Goal: Task Accomplishment & Management: Complete application form

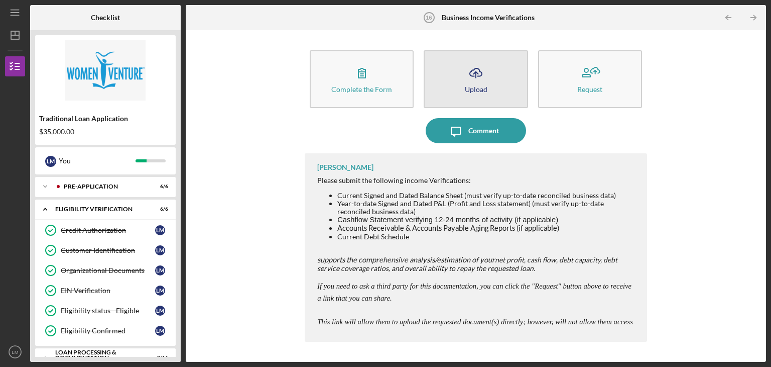
scroll to position [211, 0]
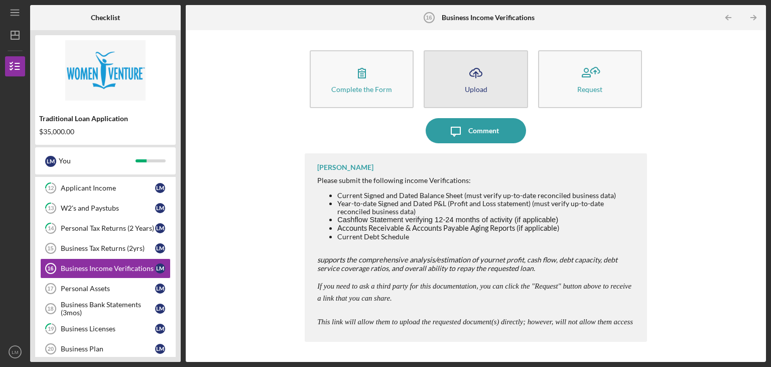
click at [476, 79] on icon "Icon/Upload" at bounding box center [476, 72] width 25 height 25
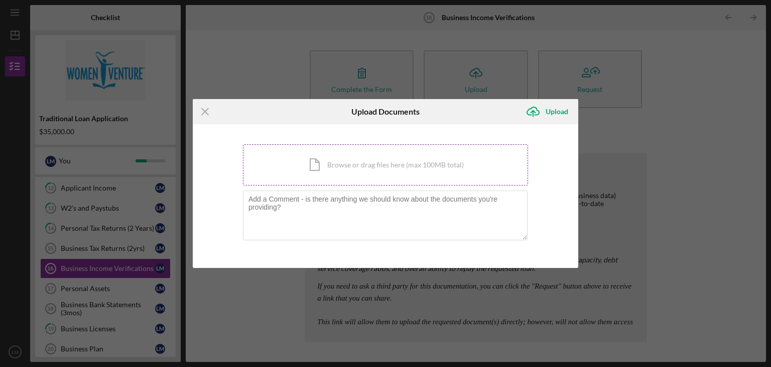
click at [354, 167] on div "Icon/Document Browse or drag files here (max 100MB total) Tap to choose files o…" at bounding box center [385, 164] width 285 height 41
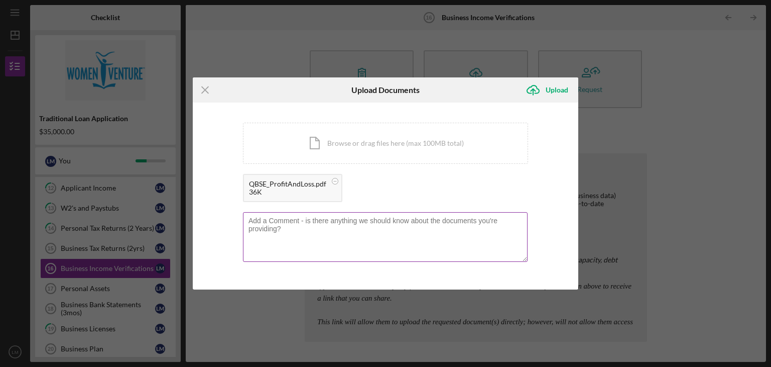
click at [269, 220] on textarea at bounding box center [385, 236] width 285 height 49
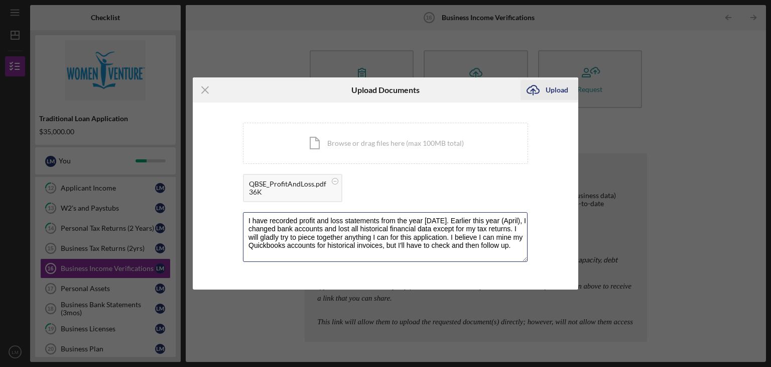
type textarea "I have recorded profit and loss statements from the year [DATE]. Earlier this y…"
click at [557, 88] on div "Upload" at bounding box center [557, 90] width 23 height 20
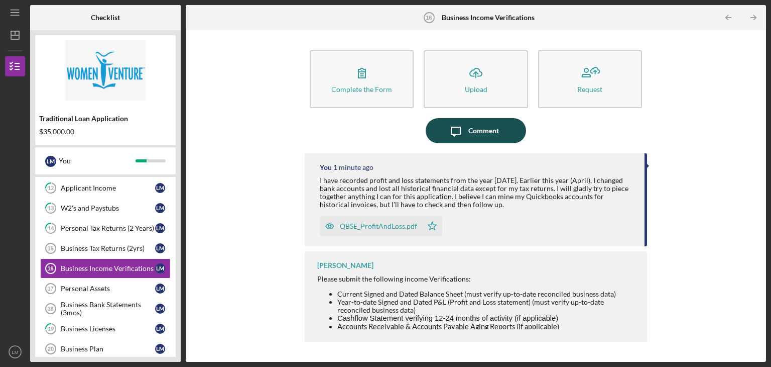
click at [486, 128] on div "Comment" at bounding box center [484, 130] width 31 height 25
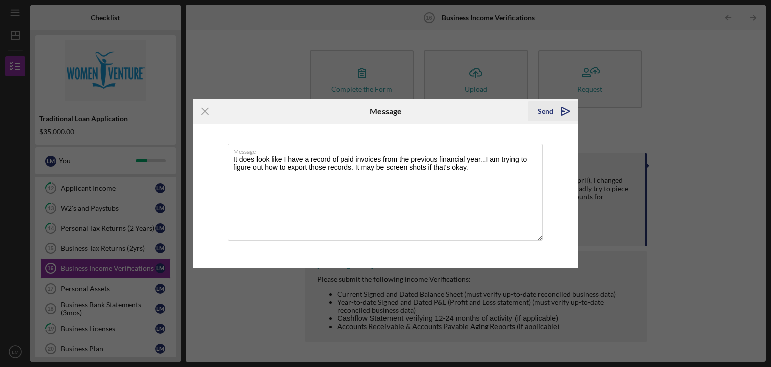
type textarea "It does look like I have a record of paid invoices from the previous financial …"
click at [550, 109] on div "Send" at bounding box center [546, 111] width 16 height 20
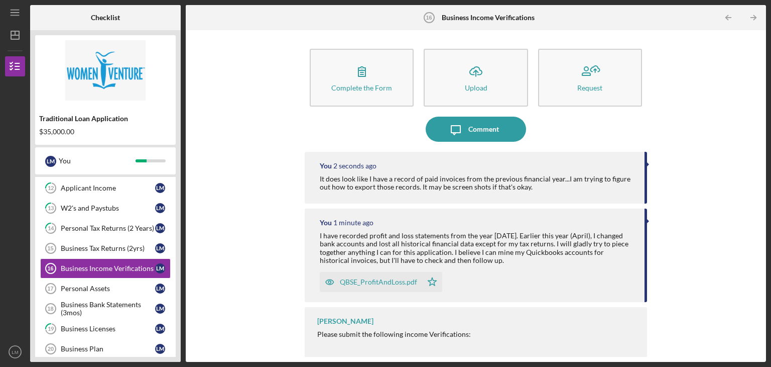
scroll to position [2, 0]
click at [354, 334] on div "Please submit the following income Verifications:" at bounding box center [477, 333] width 320 height 8
click at [231, 285] on div "Complete the Form Form Icon/Upload Upload Request Icon/Message Comment You 9 se…" at bounding box center [476, 195] width 570 height 321
click at [719, 266] on div "Complete the Form Form Icon/Upload Upload Request Icon/Message Comment You 11 s…" at bounding box center [476, 195] width 570 height 321
click at [97, 284] on div "Personal Assets" at bounding box center [108, 288] width 94 height 8
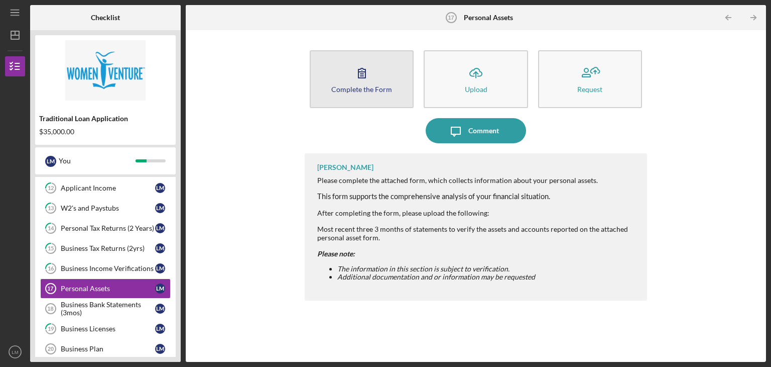
click at [364, 77] on icon "button" at bounding box center [362, 72] width 25 height 25
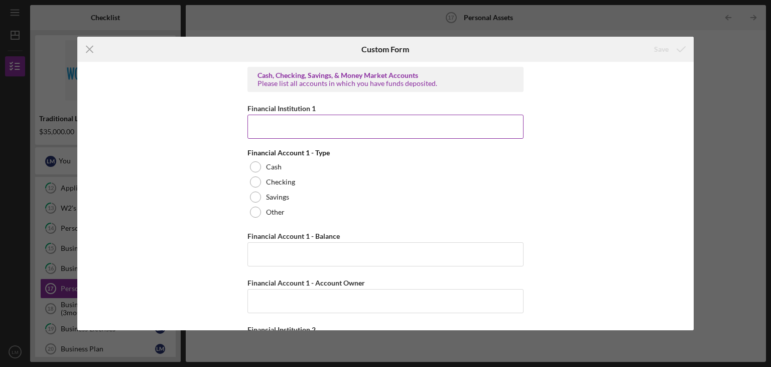
click at [261, 130] on input "Financial Institution 1" at bounding box center [386, 126] width 276 height 24
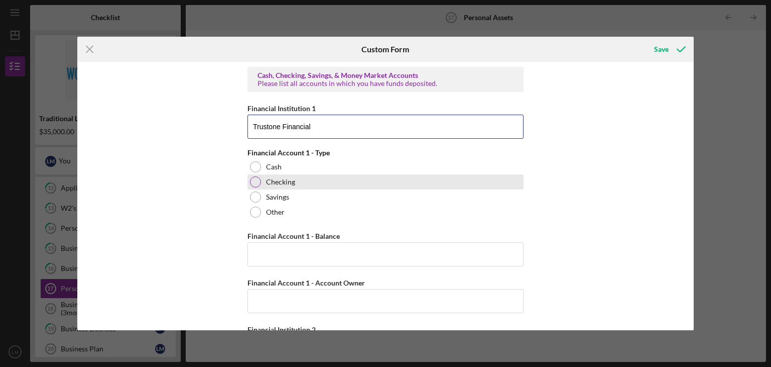
type input "Trustone Financial"
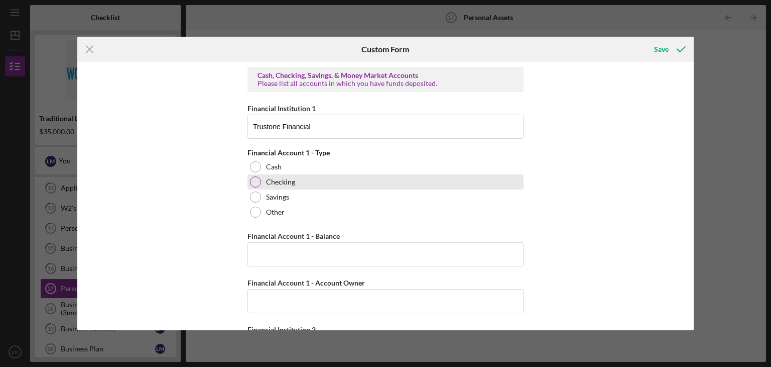
click at [253, 183] on div at bounding box center [255, 181] width 11 height 11
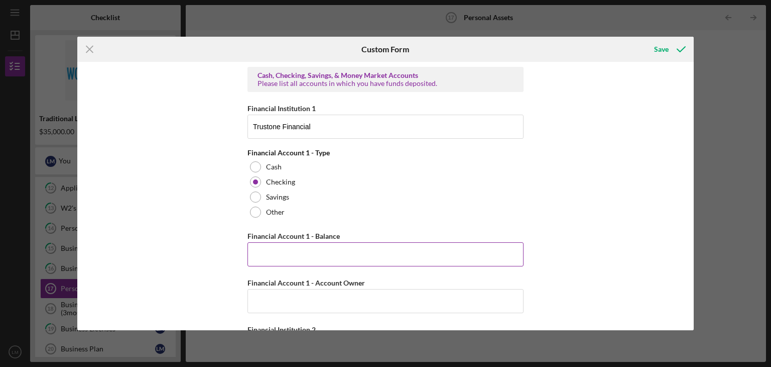
click at [269, 256] on input "Financial Account 1 - Balance" at bounding box center [386, 254] width 276 height 24
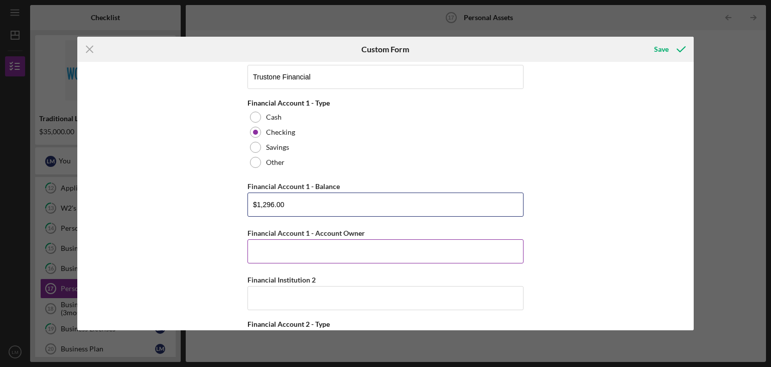
scroll to position [50, 0]
type input "$1,296.00"
click at [267, 246] on input "Financial Account 1 - Account Owner" at bounding box center [386, 251] width 276 height 24
type input "e"
type input "[PERSON_NAME]"
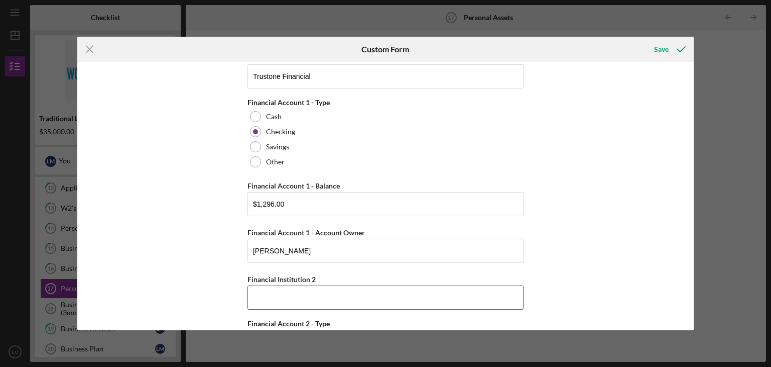
click at [262, 297] on input "Financial Institution 2" at bounding box center [386, 297] width 276 height 24
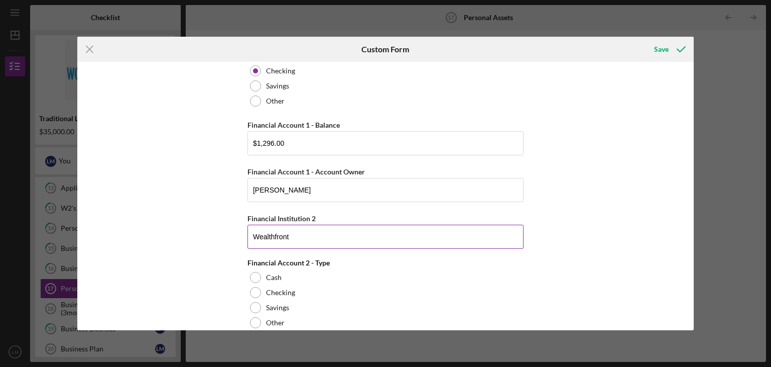
scroll to position [151, 0]
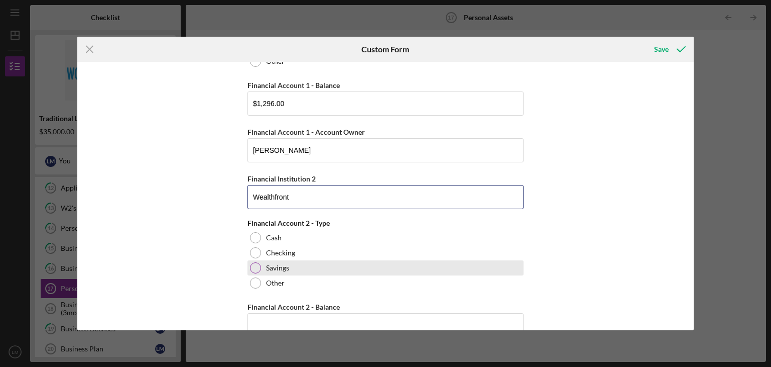
type input "Wealthfront"
click at [254, 265] on div at bounding box center [255, 267] width 11 height 11
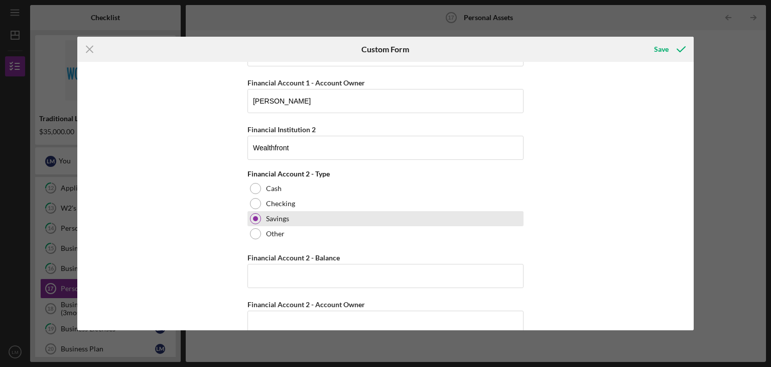
scroll to position [201, 0]
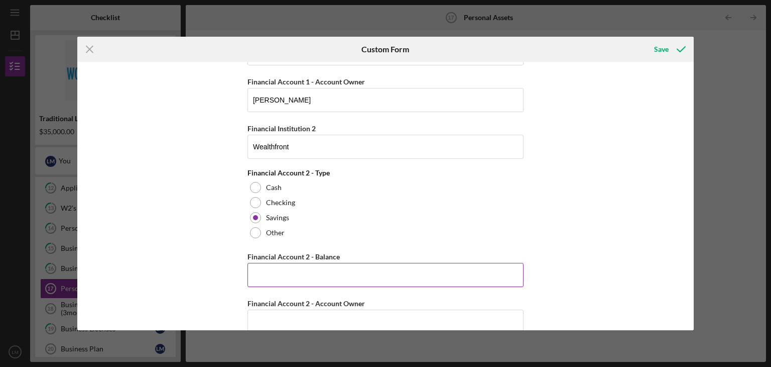
click at [256, 272] on input "Financial Account 2 - Balance" at bounding box center [386, 275] width 276 height 24
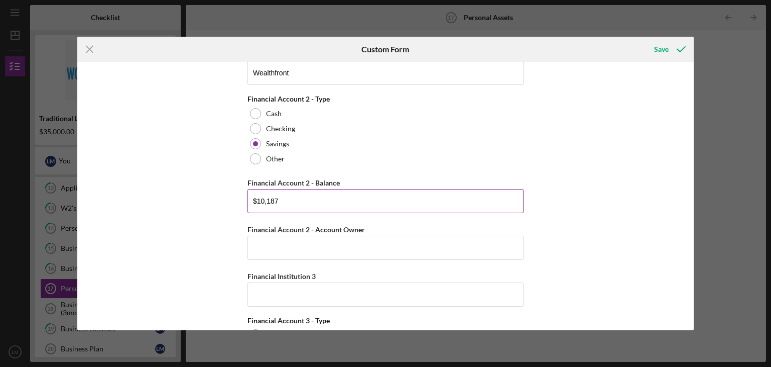
scroll to position [301, 0]
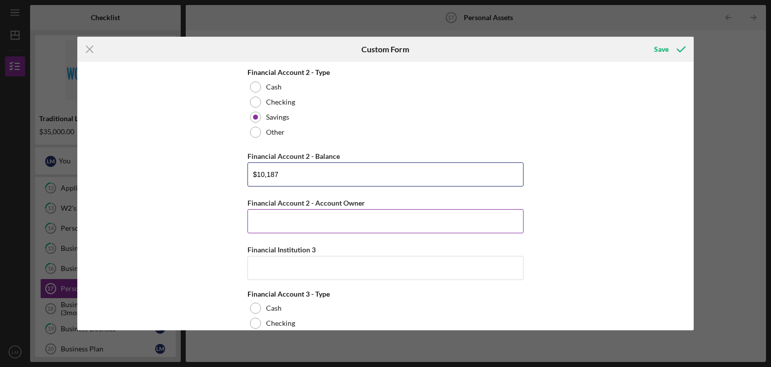
type input "$10,187"
click at [263, 219] on input "Financial Account 2 - Account Owner" at bounding box center [386, 221] width 276 height 24
type input "[PERSON_NAME]"
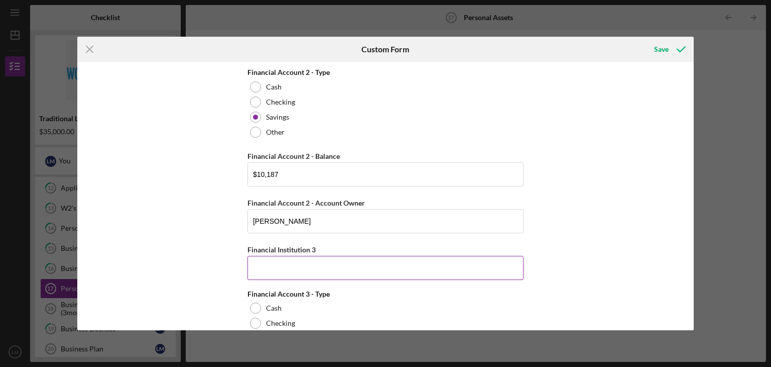
click at [258, 268] on input "Financial Institution 3" at bounding box center [386, 268] width 276 height 24
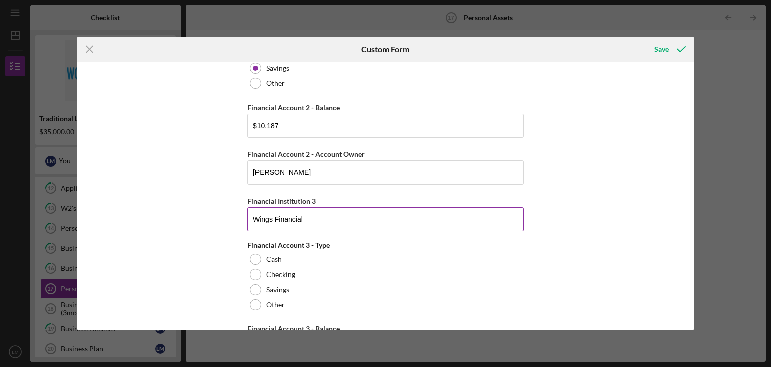
scroll to position [352, 0]
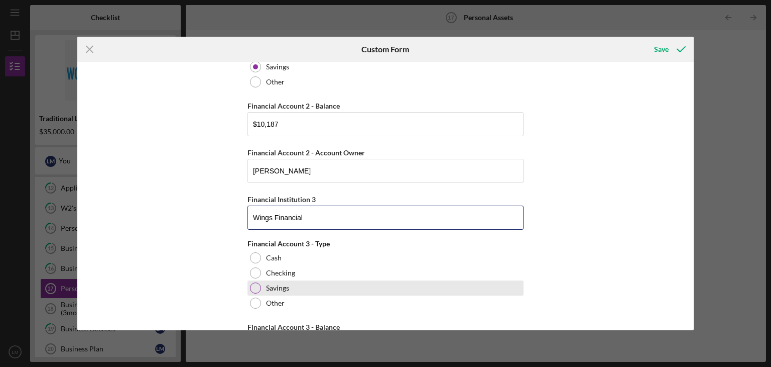
type input "Wings Financial"
click at [257, 281] on div "Savings" at bounding box center [386, 287] width 276 height 15
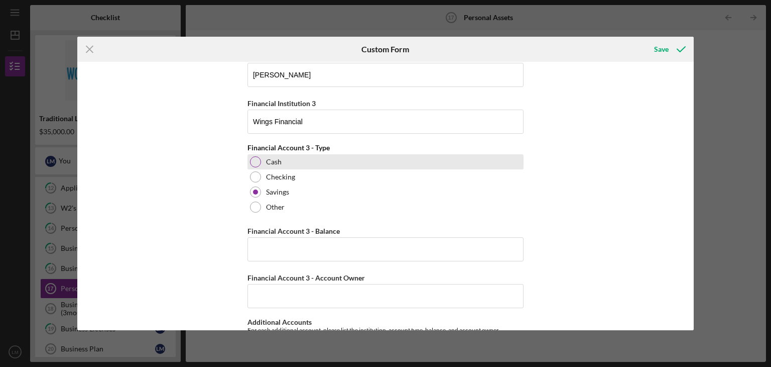
scroll to position [452, 0]
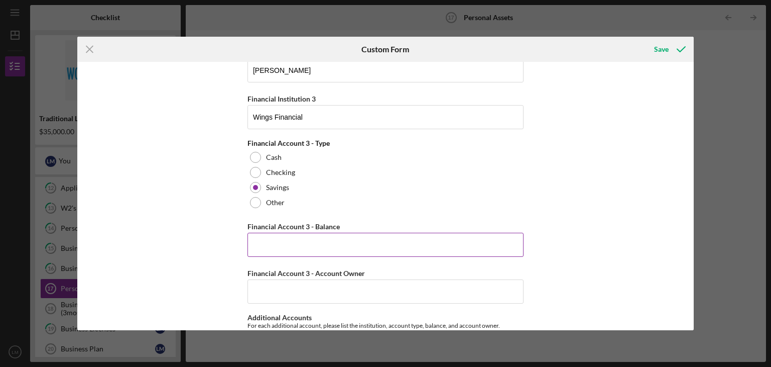
click at [279, 246] on input "Financial Account 3 - Balance" at bounding box center [386, 245] width 276 height 24
type input "$5"
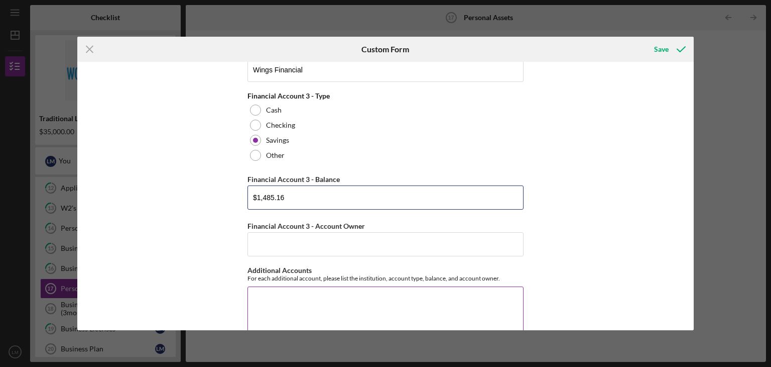
scroll to position [502, 0]
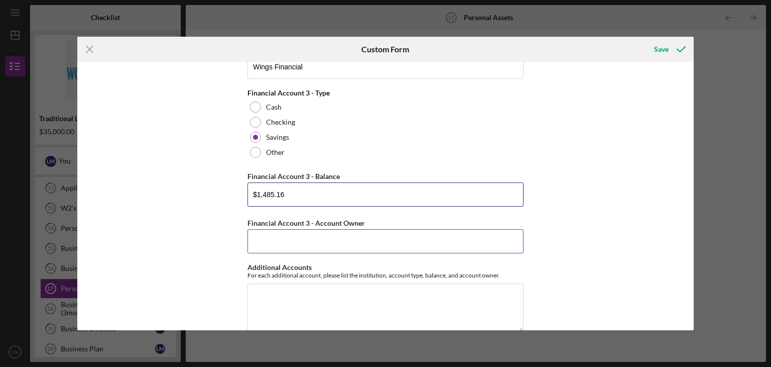
type input "$1,485.16"
click at [262, 246] on input "Financial Account 3 - Account Owner" at bounding box center [386, 241] width 276 height 24
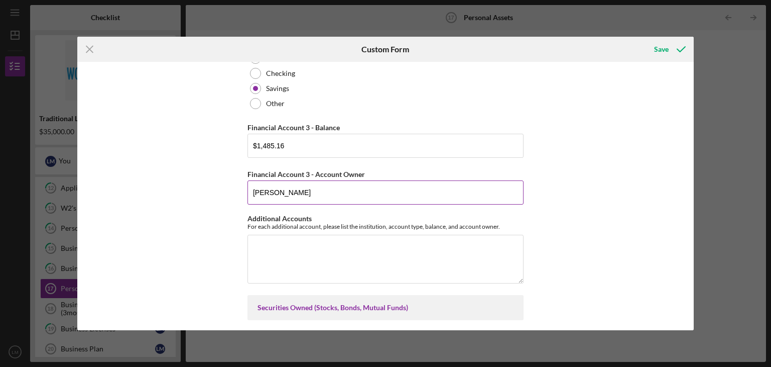
scroll to position [552, 0]
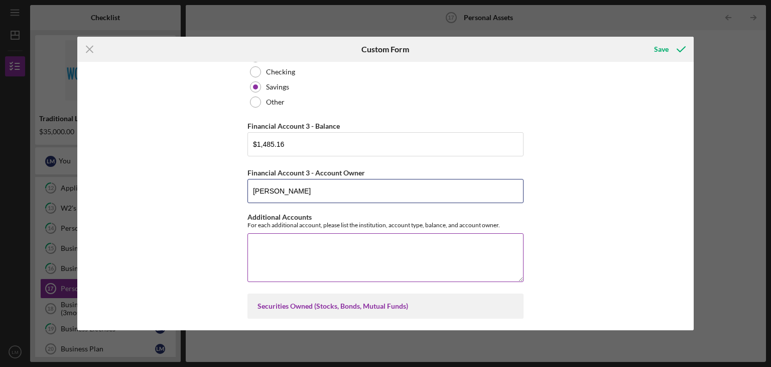
type input "[PERSON_NAME]"
click at [253, 239] on textarea "Additional Accounts" at bounding box center [386, 257] width 276 height 48
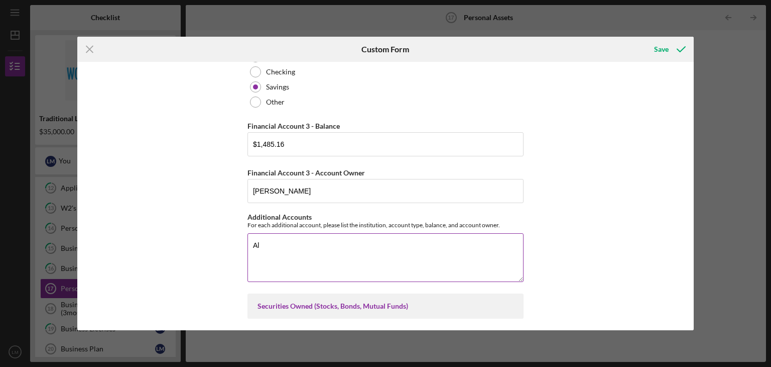
type textarea "A"
click at [305, 268] on textarea "Wings Financial: Checking: 521.15 Savings: 2487.21" at bounding box center [386, 257] width 276 height 48
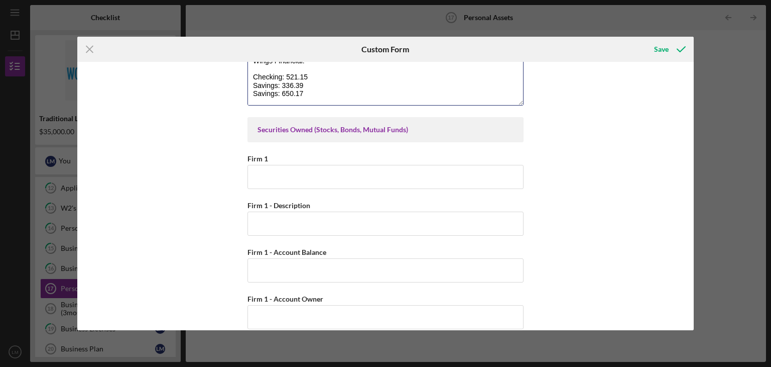
scroll to position [753, 0]
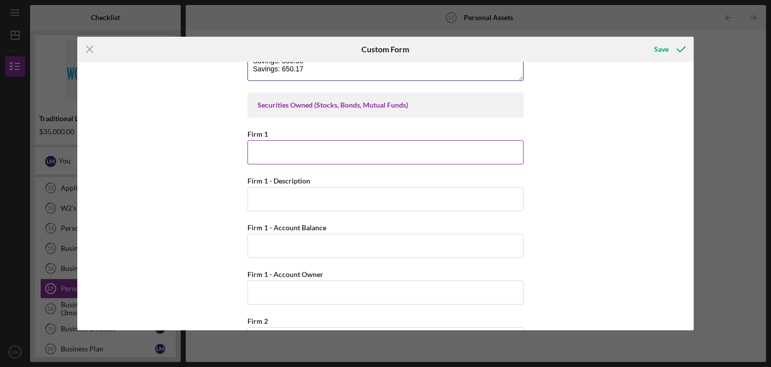
type textarea "Wings Financial: Checking: 521.15 Savings: 336.39 Savings: 650.17"
click at [271, 157] on input "Firm 1" at bounding box center [386, 152] width 276 height 24
type input "YMCA Retirement"
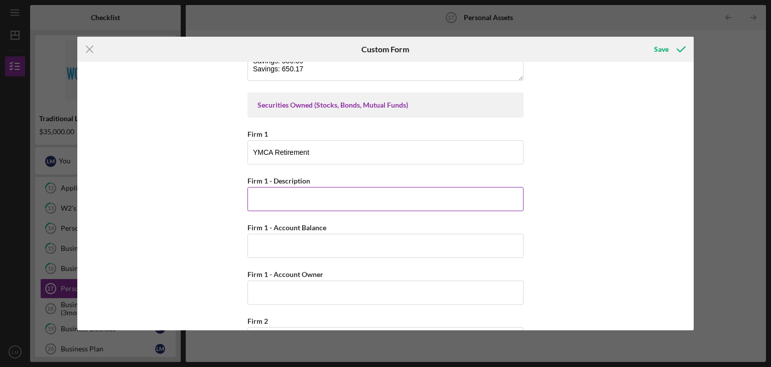
click at [262, 201] on input "Firm 1 - Description" at bounding box center [386, 199] width 276 height 24
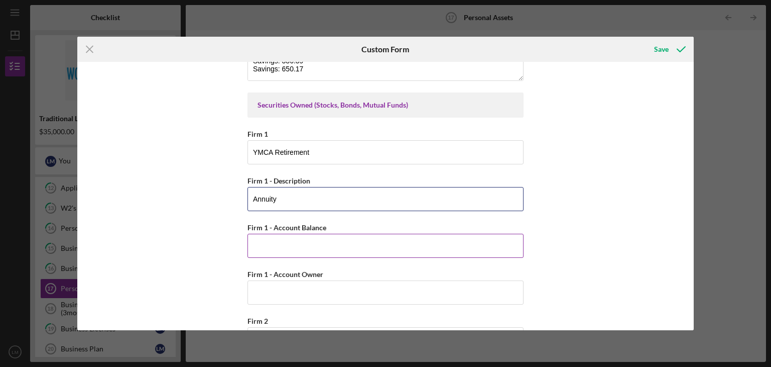
type input "Annuity"
click at [255, 243] on input "Firm 1 - Account Balance" at bounding box center [386, 246] width 276 height 24
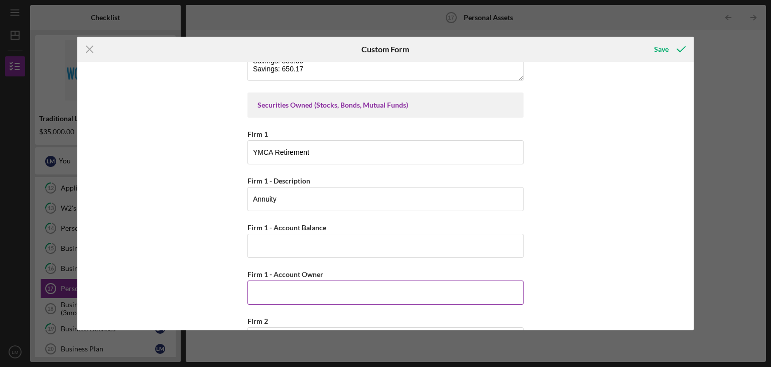
click at [267, 286] on input "Firm 1 - Account Owner" at bounding box center [386, 292] width 276 height 24
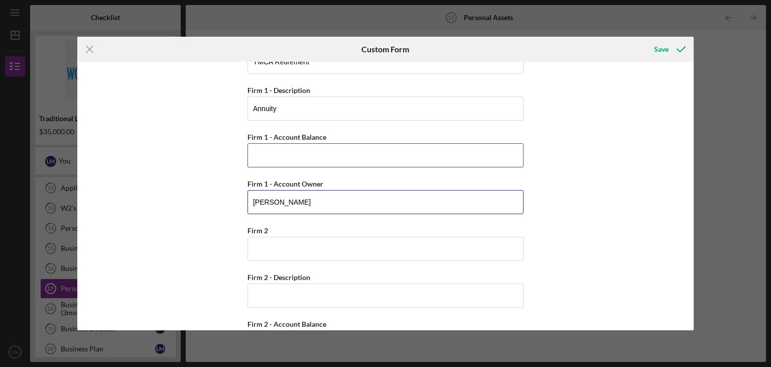
scroll to position [854, 0]
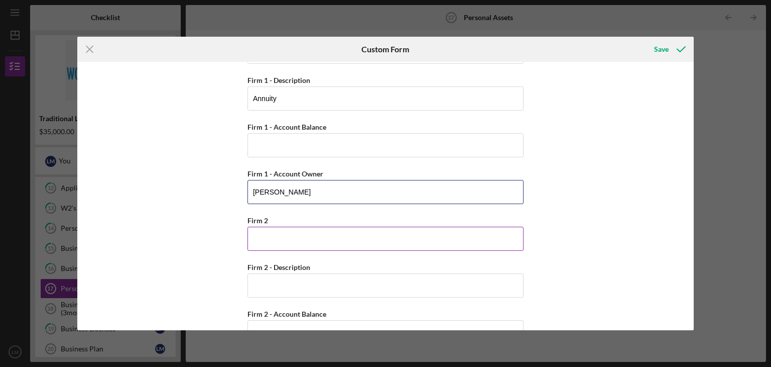
type input "[PERSON_NAME]"
click at [261, 235] on input "Firm 2" at bounding box center [386, 238] width 276 height 24
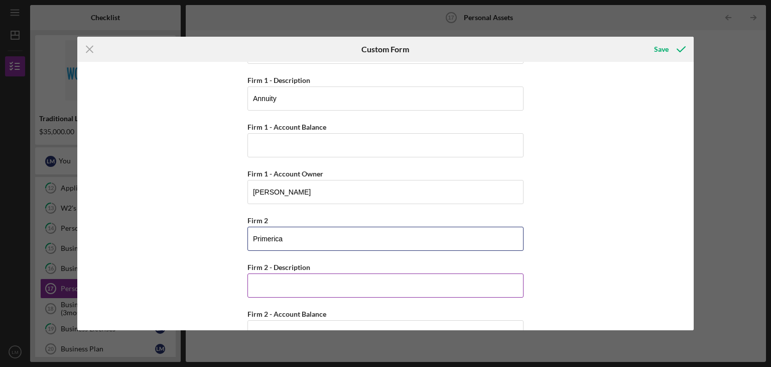
type input "Primerica"
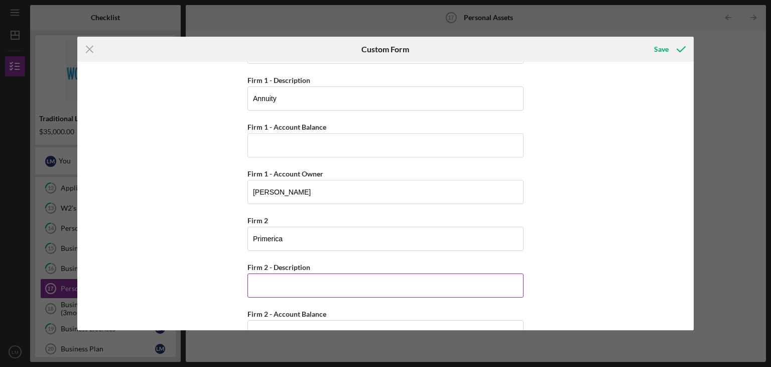
click at [255, 282] on input "Firm 2 - Description" at bounding box center [386, 285] width 276 height 24
type input "I"
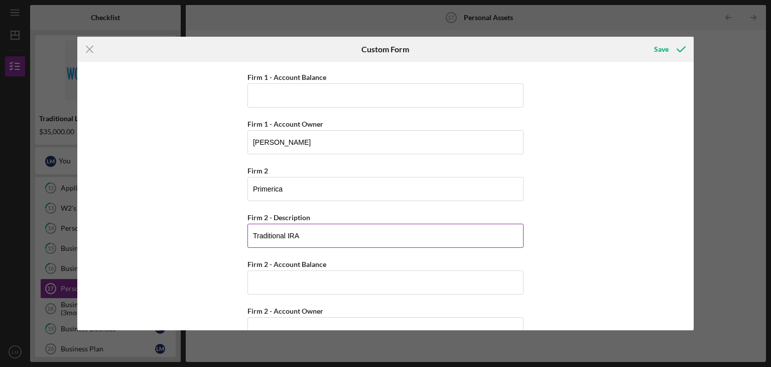
scroll to position [904, 0]
type input "Traditional IRA"
click at [262, 272] on input "Firm 2 - Account Balance" at bounding box center [386, 282] width 276 height 24
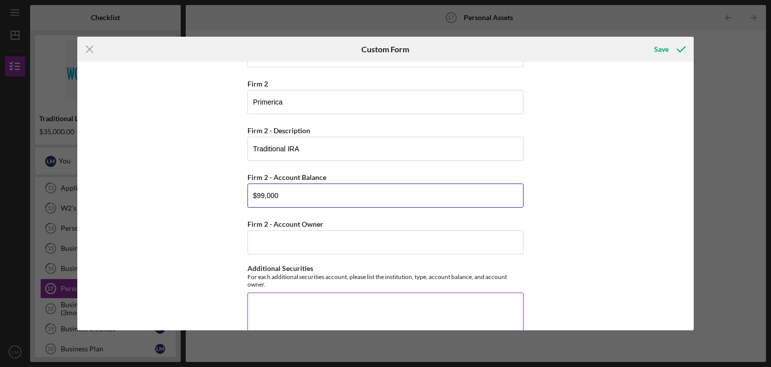
scroll to position [1004, 0]
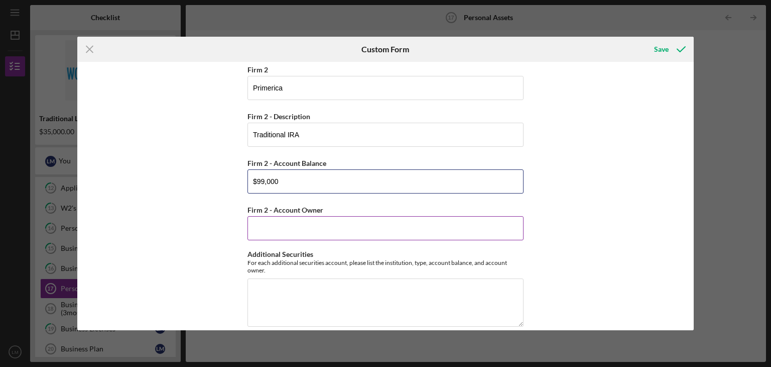
type input "$99,000"
click at [255, 218] on input "Firm 2 - Account Owner" at bounding box center [386, 228] width 276 height 24
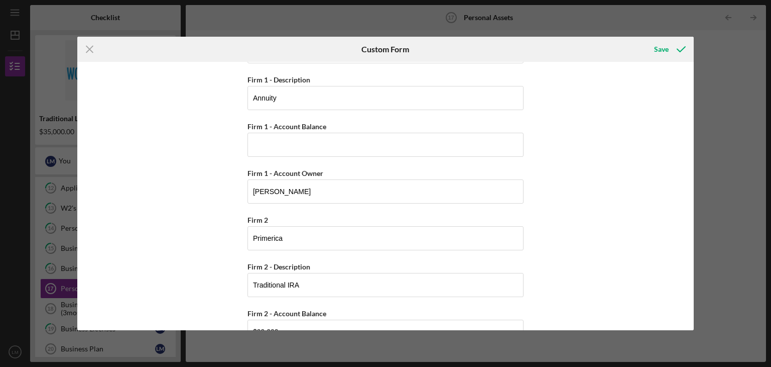
scroll to position [854, 0]
type input "[PERSON_NAME]"
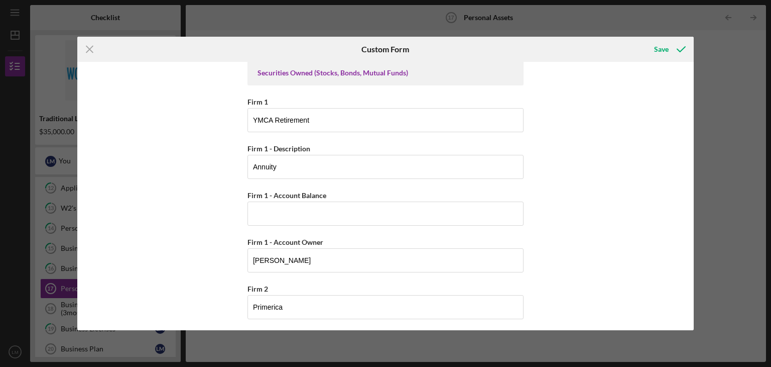
scroll to position [803, 0]
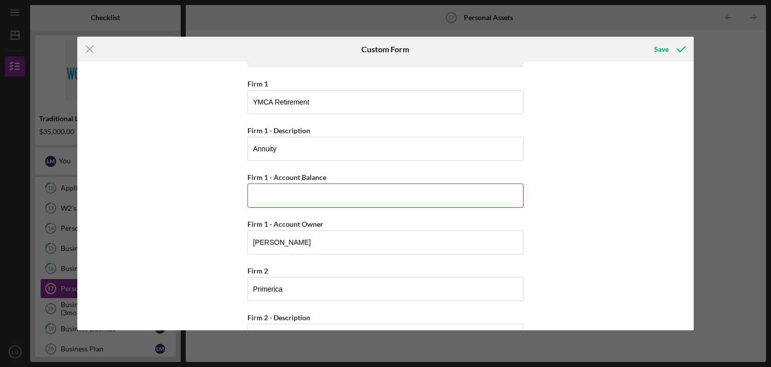
click at [271, 194] on input "Firm 1 - Account Balance" at bounding box center [386, 195] width 276 height 24
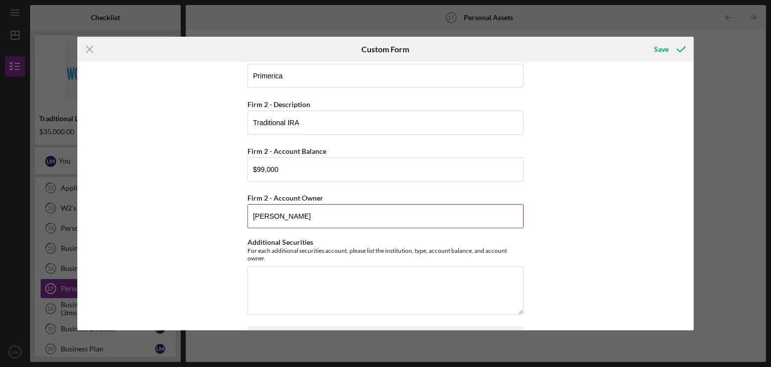
scroll to position [1055, 0]
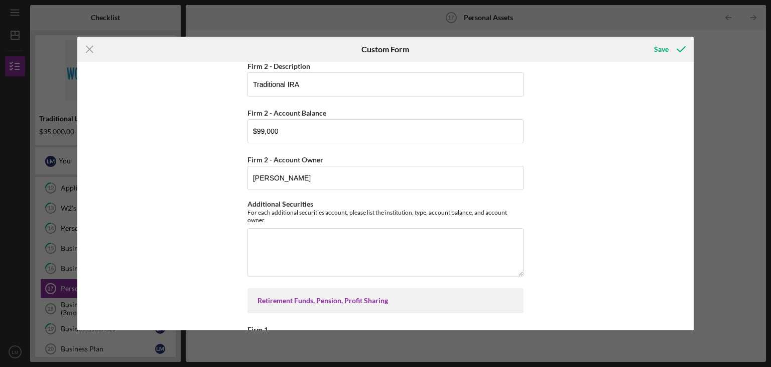
type input "$32,728"
click at [283, 130] on input "$99,000" at bounding box center [386, 131] width 276 height 24
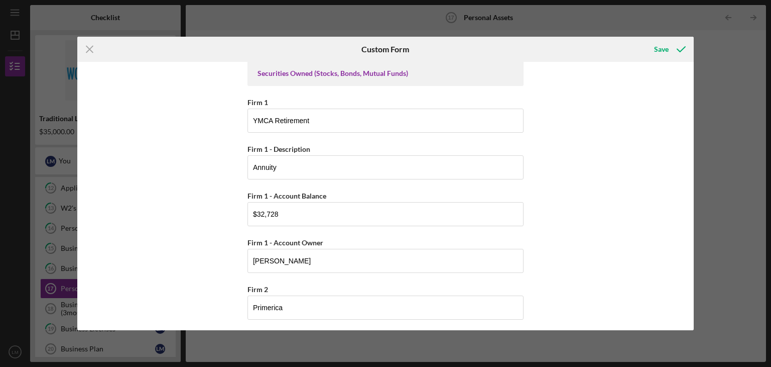
scroll to position [803, 0]
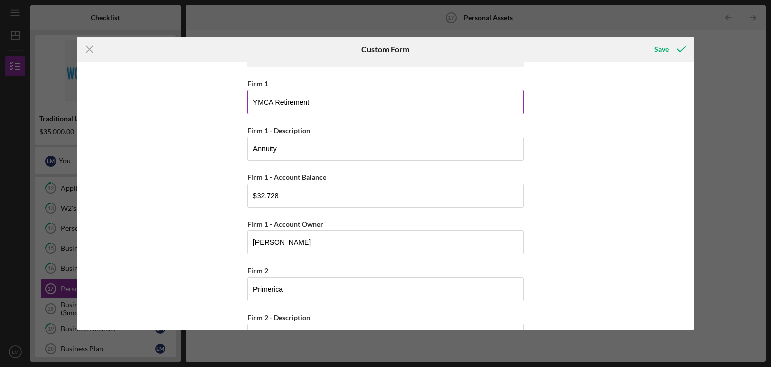
type input "$97,687"
drag, startPoint x: 250, startPoint y: 99, endPoint x: 331, endPoint y: 107, distance: 81.2
click at [331, 107] on input "YMCA Retirement" at bounding box center [386, 102] width 276 height 24
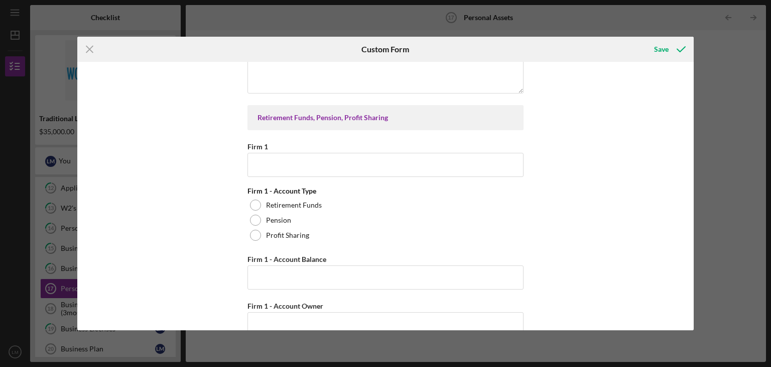
scroll to position [1255, 0]
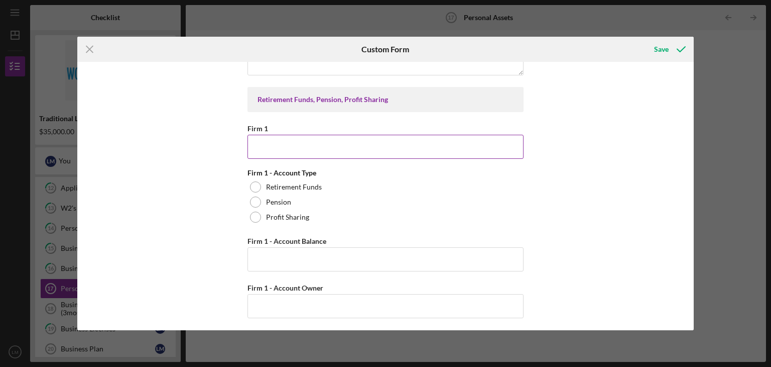
click at [275, 142] on input "Firm 1" at bounding box center [386, 147] width 276 height 24
paste input "YMCA Retirement"
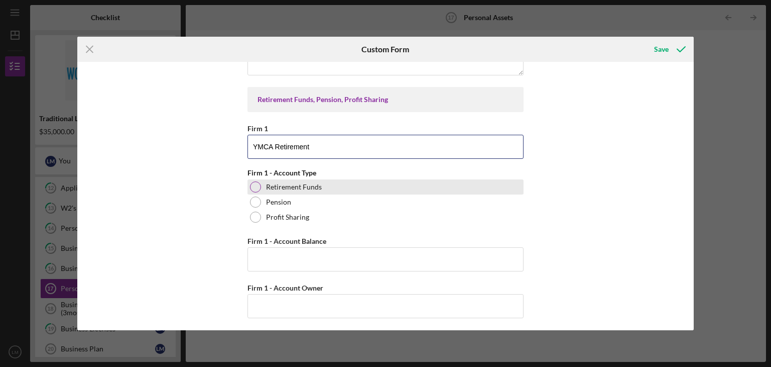
type input "YMCA Retirement"
click at [253, 185] on div at bounding box center [255, 186] width 11 height 11
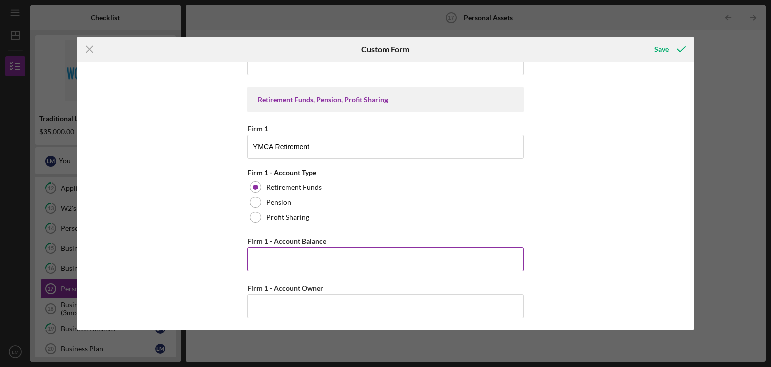
click at [263, 254] on input "Firm 1 - Account Balance" at bounding box center [386, 259] width 276 height 24
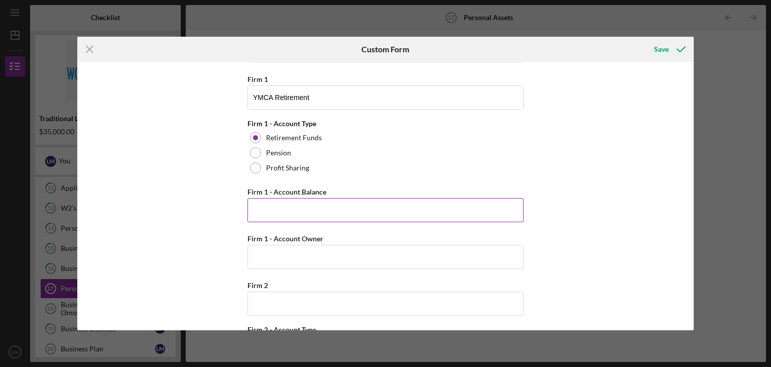
scroll to position [1306, 0]
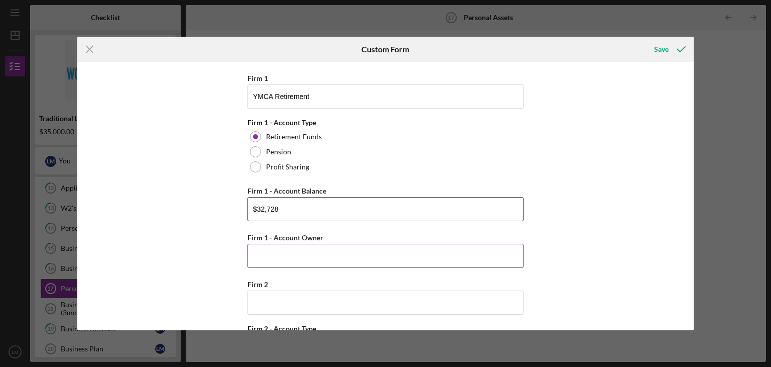
type input "$32,728"
click at [263, 251] on input "Firm 1 - Account Owner" at bounding box center [386, 256] width 276 height 24
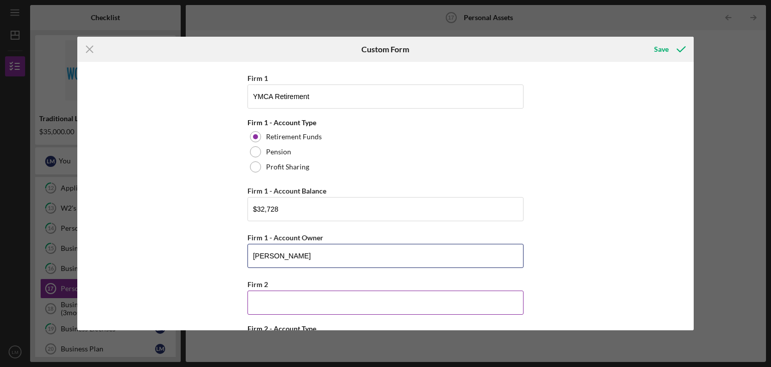
type input "[PERSON_NAME]"
click at [251, 290] on input "Firm 2" at bounding box center [386, 302] width 276 height 24
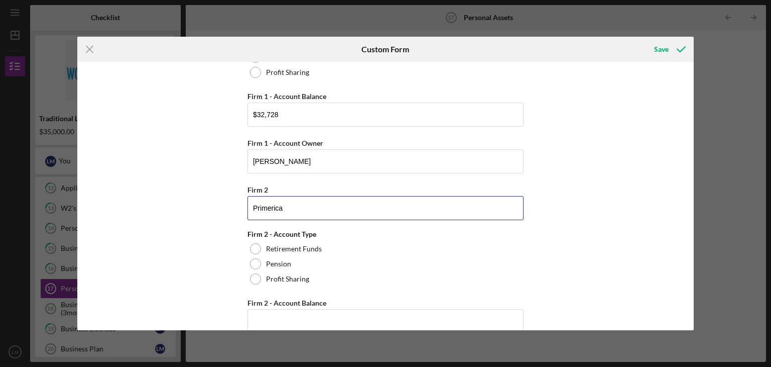
scroll to position [1406, 0]
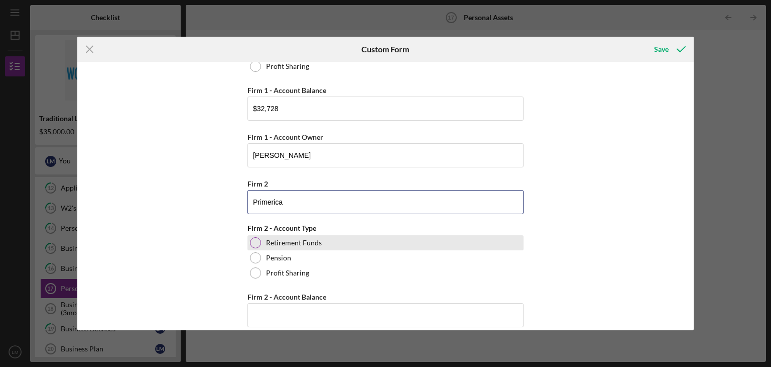
type input "Primerica"
click at [254, 238] on div at bounding box center [255, 242] width 11 height 11
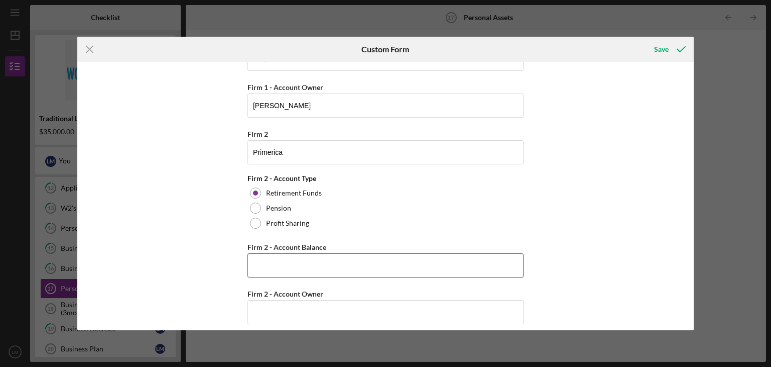
scroll to position [1456, 0]
click at [250, 256] on input "Firm 2 - Account Balance" at bounding box center [386, 265] width 276 height 24
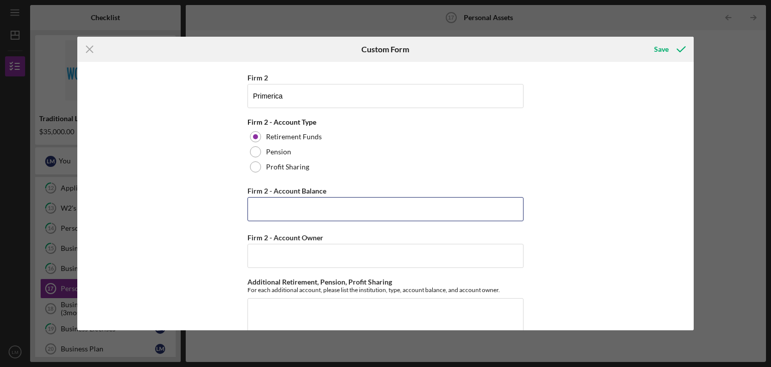
scroll to position [1557, 0]
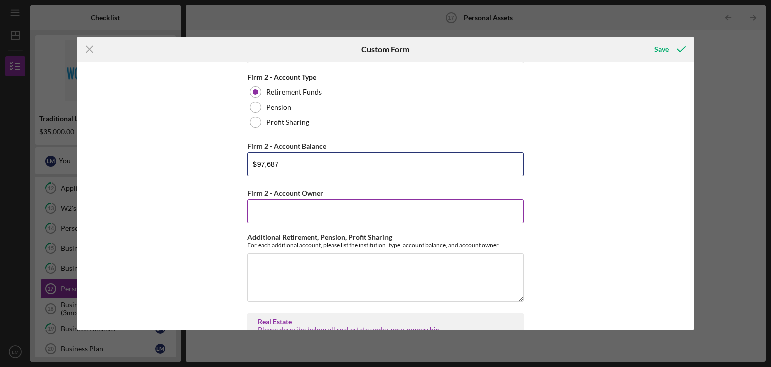
type input "$97,687"
click at [278, 209] on input "Firm 2 - Account Owner" at bounding box center [386, 211] width 276 height 24
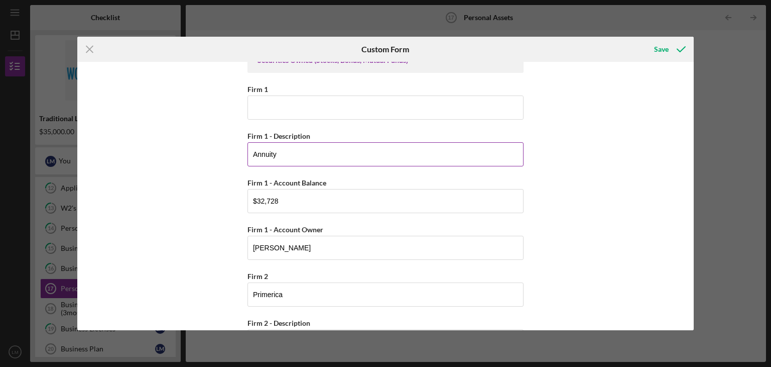
scroll to position [753, 0]
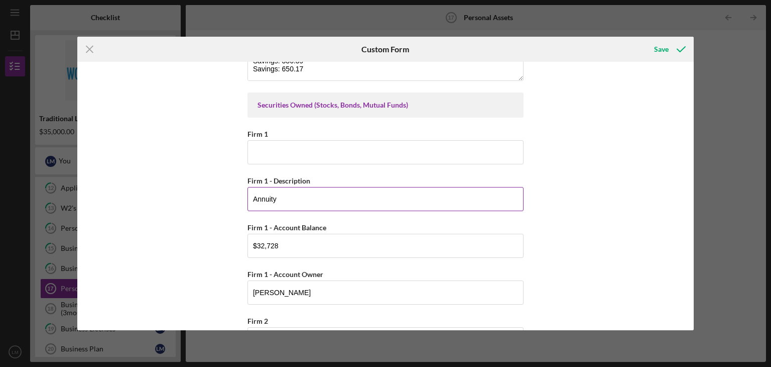
type input "[PERSON_NAME]"
click at [280, 200] on input "Annuity" at bounding box center [386, 199] width 276 height 24
type input "A"
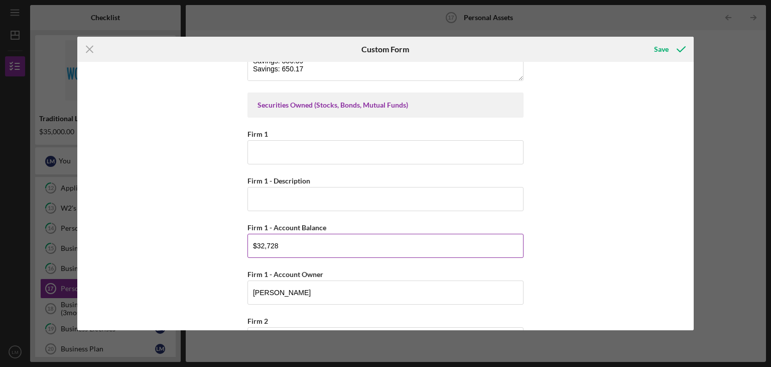
click at [278, 242] on input "$32,728" at bounding box center [386, 246] width 276 height 24
type input "$3"
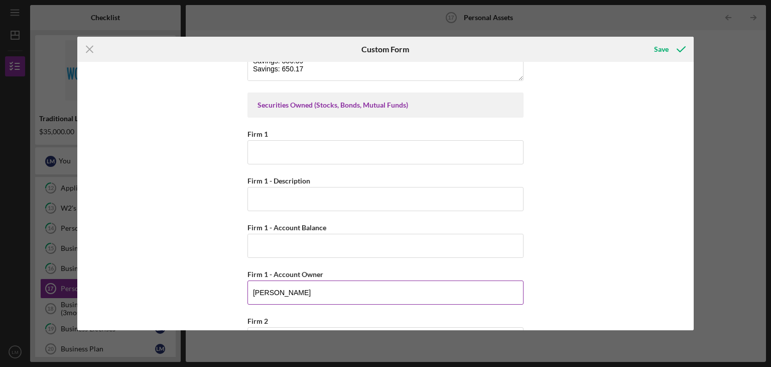
click at [301, 289] on input "[PERSON_NAME]" at bounding box center [386, 292] width 276 height 24
type input "L"
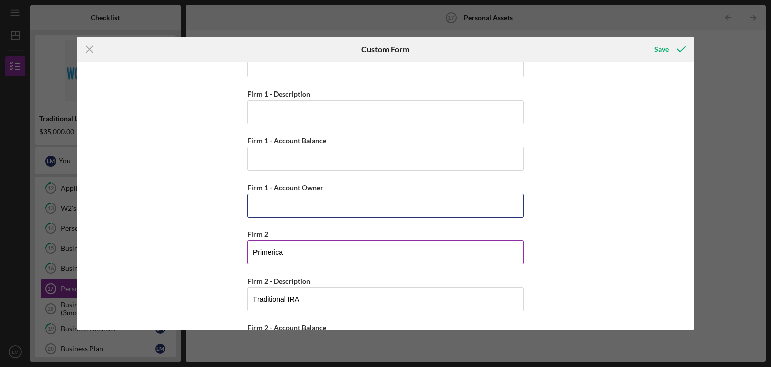
scroll to position [854, 0]
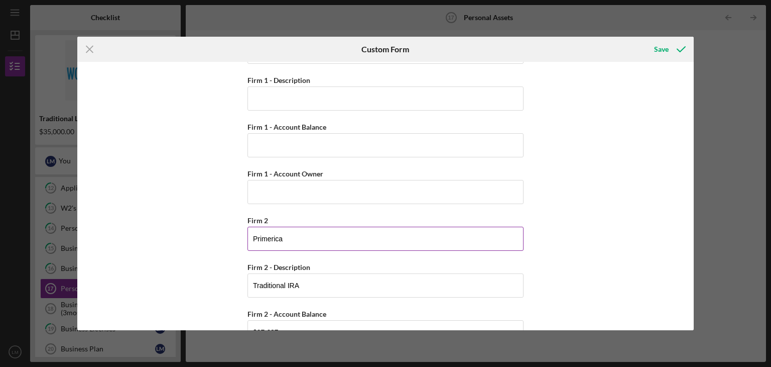
click at [286, 234] on input "Primerica" at bounding box center [386, 238] width 276 height 24
type input "P"
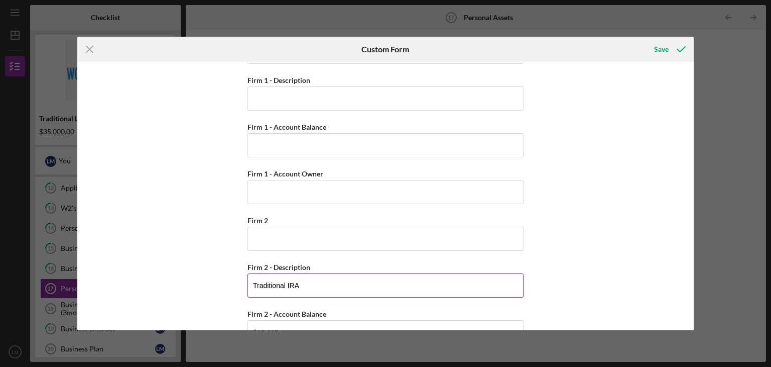
click at [303, 280] on input "Traditional IRA" at bounding box center [386, 285] width 276 height 24
type input "T"
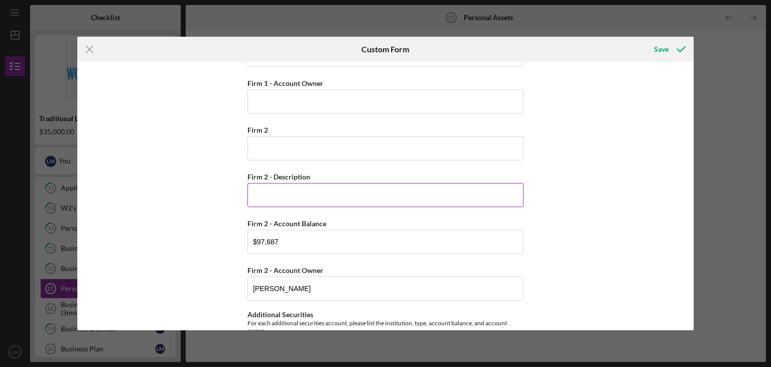
scroll to position [954, 0]
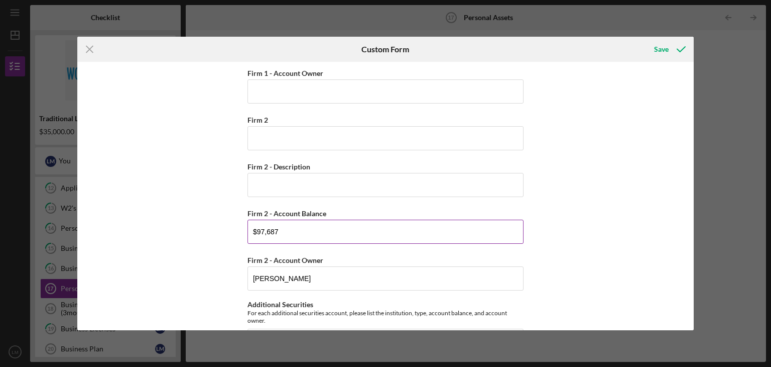
click at [277, 225] on input "$97,687" at bounding box center [386, 231] width 276 height 24
type input "$9"
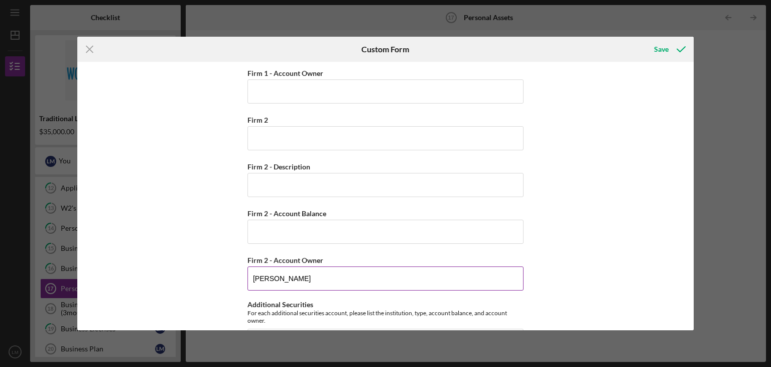
click at [299, 277] on input "[PERSON_NAME]" at bounding box center [386, 278] width 276 height 24
type input "L"
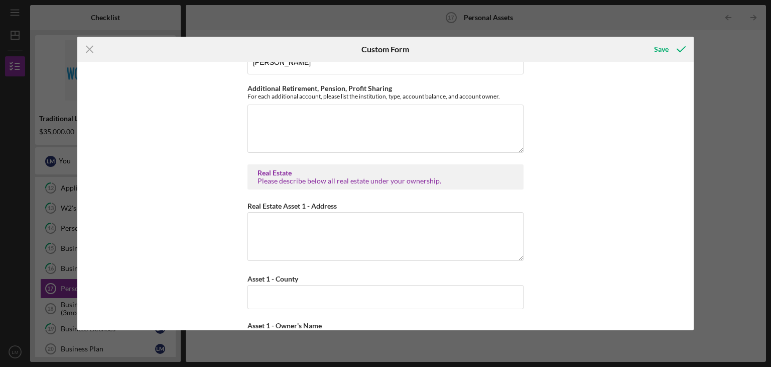
scroll to position [1707, 0]
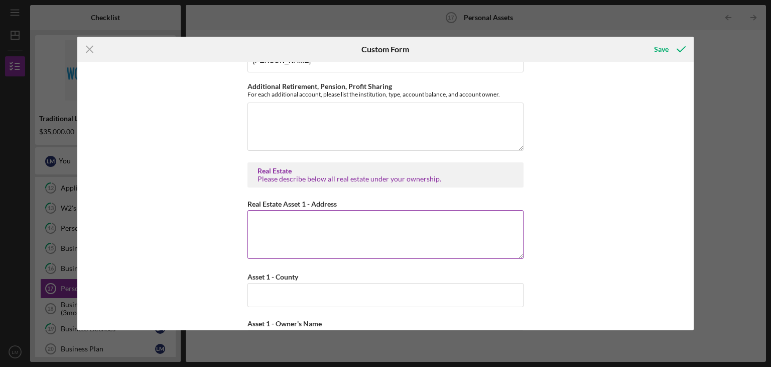
click at [265, 215] on textarea "Real Estate Asset 1 - Address" at bounding box center [386, 234] width 276 height 48
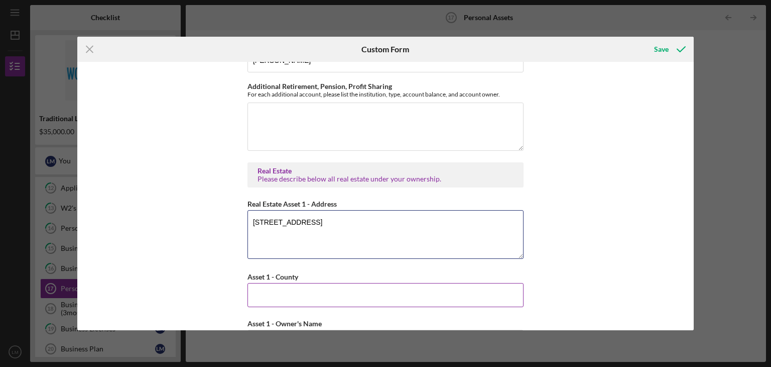
type textarea "[STREET_ADDRESS]"
click at [263, 287] on input "Asset 1 - County" at bounding box center [386, 295] width 276 height 24
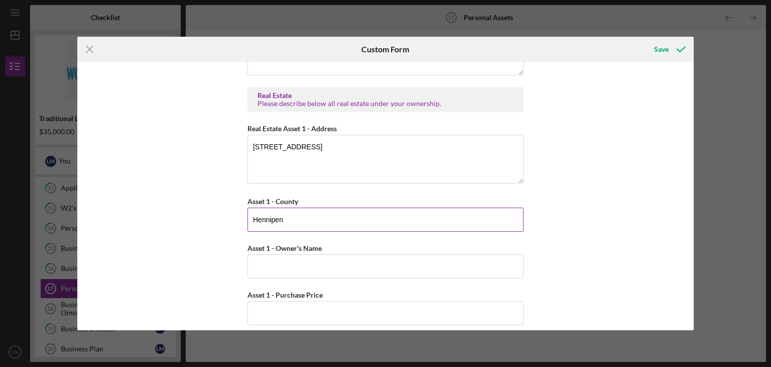
scroll to position [1808, 0]
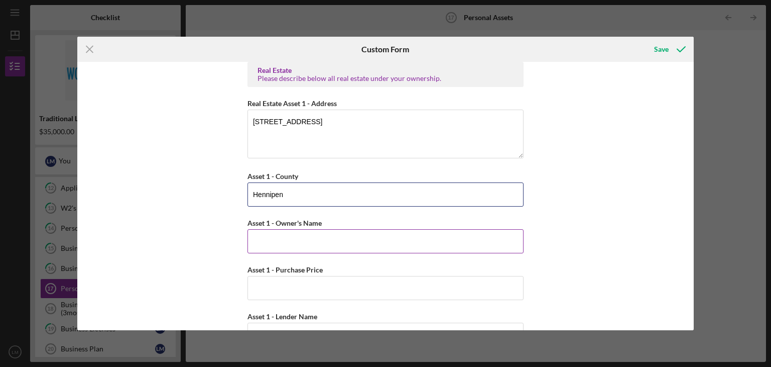
type input "Hennipen"
click at [256, 235] on input "Asset 1 - Owner's Name" at bounding box center [386, 241] width 276 height 24
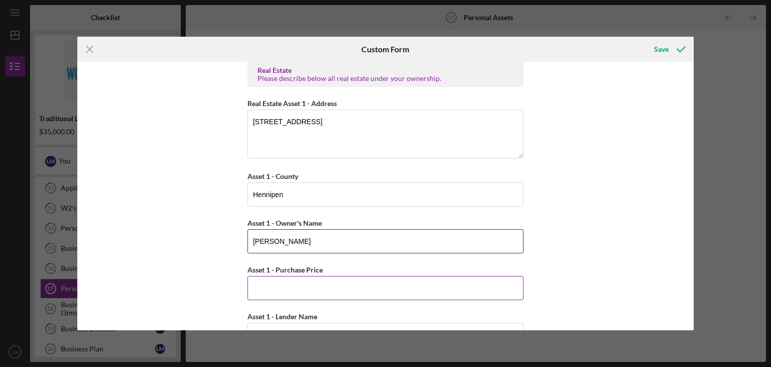
type input "[PERSON_NAME]"
click at [257, 286] on input "Asset 1 - Purchase Price" at bounding box center [386, 288] width 276 height 24
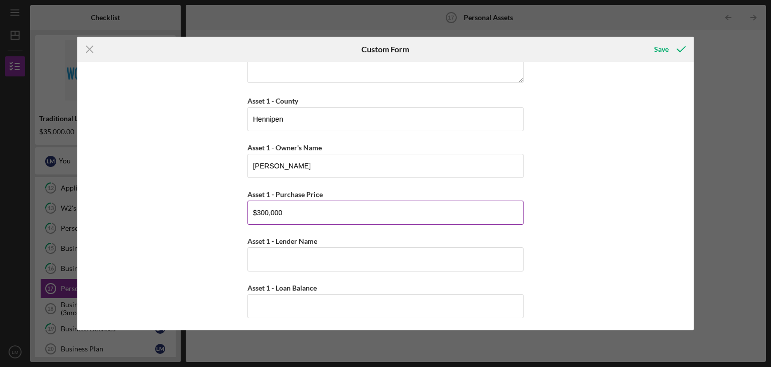
scroll to position [1908, 0]
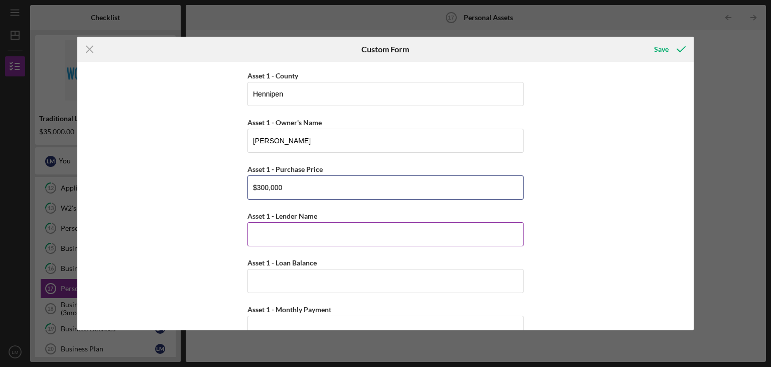
type input "$300,000"
click at [268, 224] on input "Asset 1 - Lender Name" at bounding box center [386, 234] width 276 height 24
type input "Trustone Financial"
click at [265, 277] on input "Asset 1 - Loan Balance" at bounding box center [386, 281] width 276 height 24
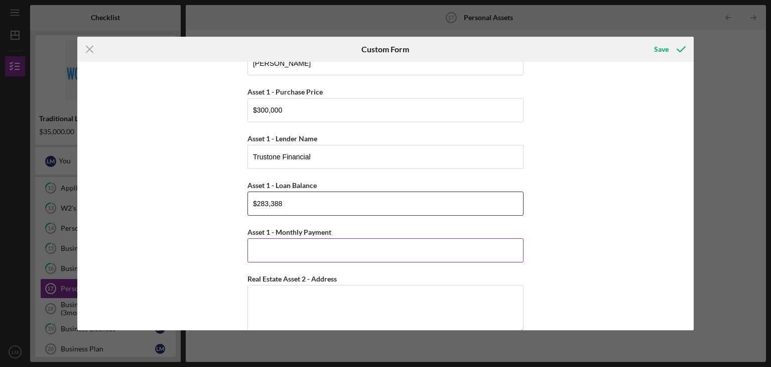
scroll to position [2009, 0]
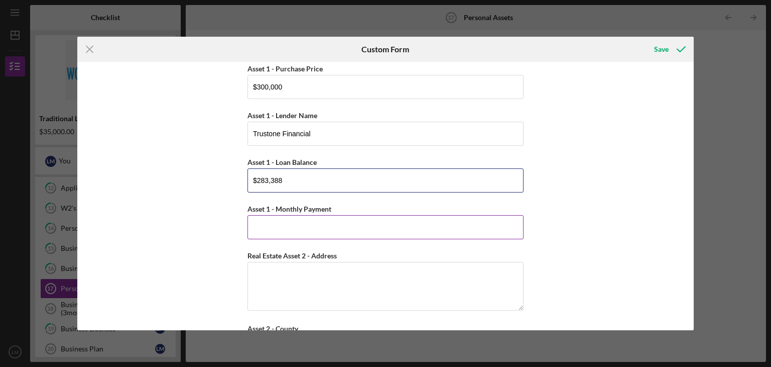
type input "$283,388"
click at [269, 218] on input "Asset 1 - Monthly Payment" at bounding box center [386, 227] width 276 height 24
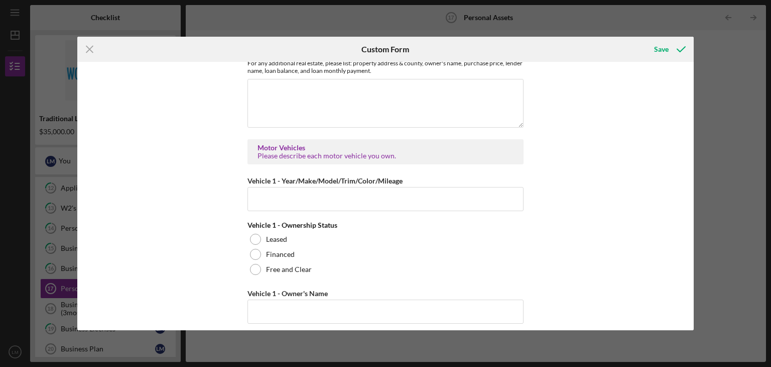
scroll to position [2561, 0]
type input "$2,124"
click at [269, 189] on input "Vehicle 1 - Year/Make/Model/Trim/Color/Mileage" at bounding box center [386, 197] width 276 height 24
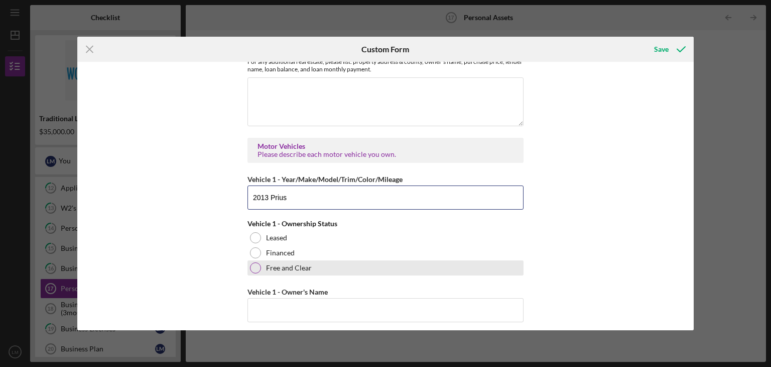
type input "2013 Prius"
click at [253, 263] on div at bounding box center [255, 267] width 11 height 11
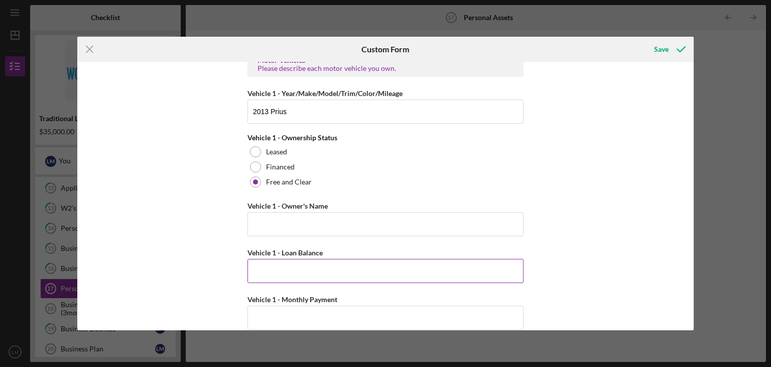
scroll to position [2662, 0]
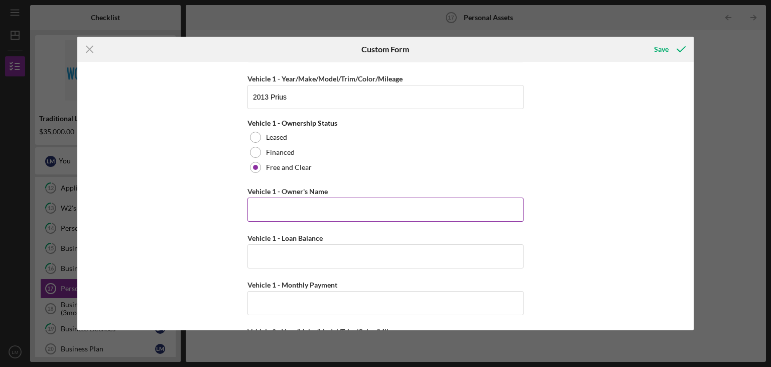
click at [262, 203] on input "Vehicle 1 - Owner's Name" at bounding box center [386, 209] width 276 height 24
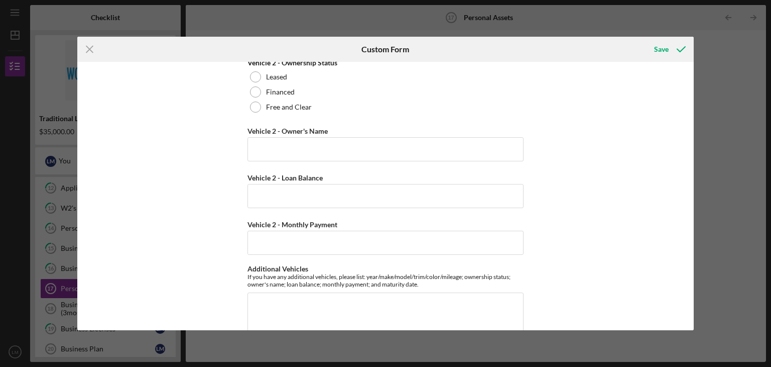
scroll to position [2993, 0]
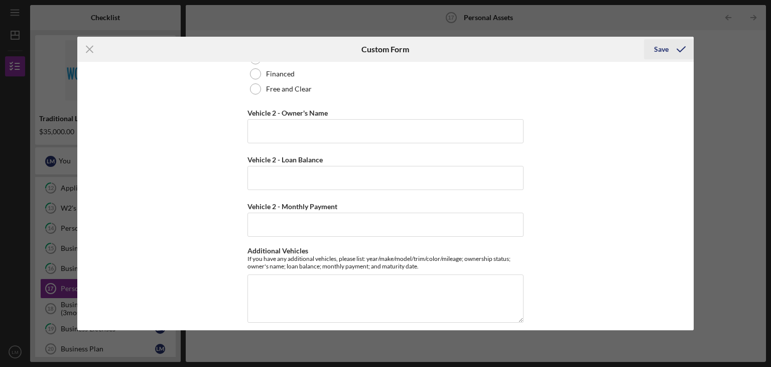
type input "[PERSON_NAME]"
click at [659, 48] on div "Save" at bounding box center [661, 49] width 15 height 20
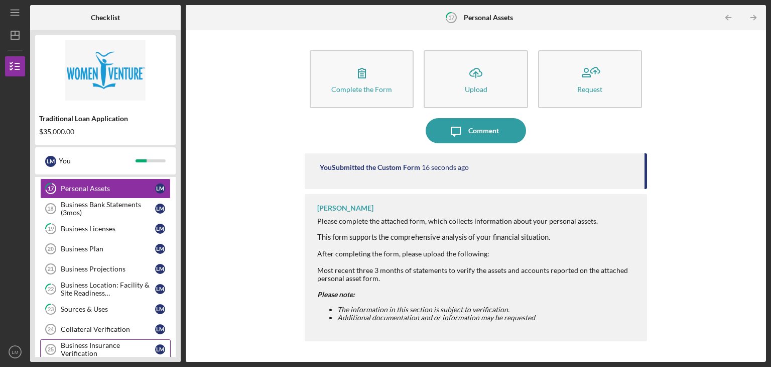
scroll to position [261, 0]
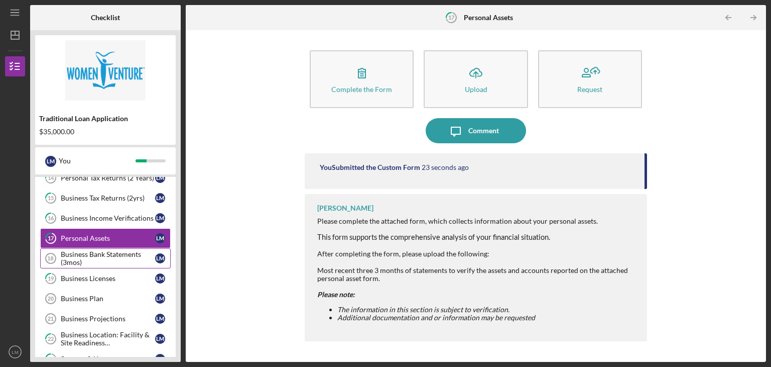
click at [101, 260] on div "Business Bank Statements (3mos)" at bounding box center [108, 258] width 94 height 16
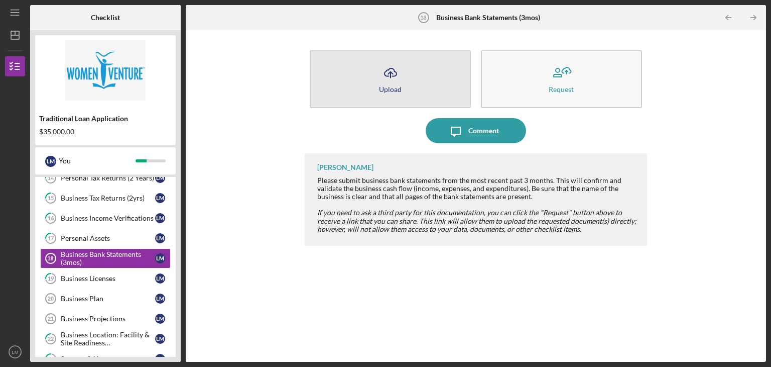
click at [361, 80] on button "Icon/Upload Upload" at bounding box center [390, 79] width 161 height 58
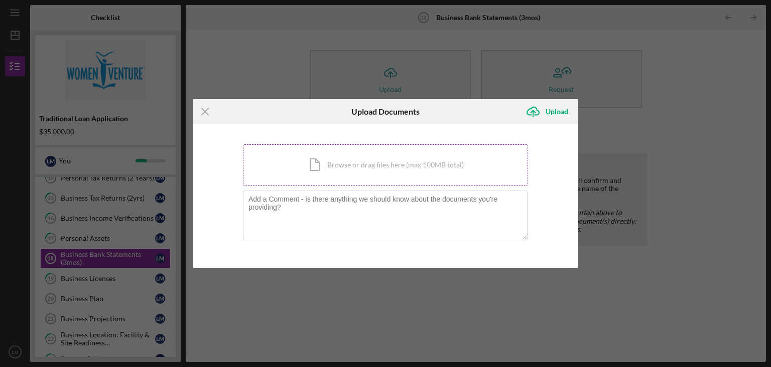
click at [335, 161] on div "Icon/Document Browse or drag files here (max 100MB total) Tap to choose files o…" at bounding box center [385, 164] width 285 height 41
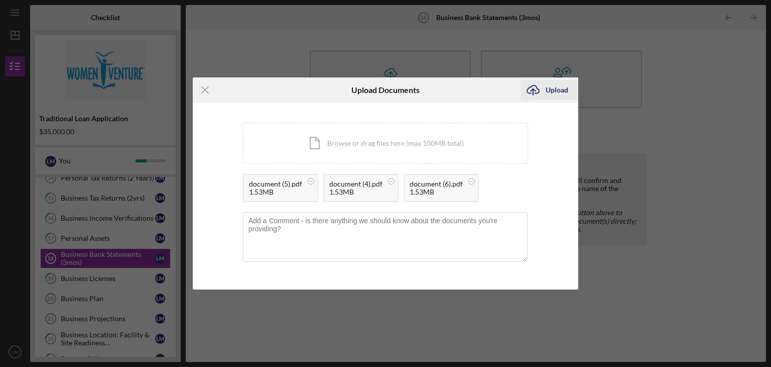
click at [560, 87] on div "Upload" at bounding box center [557, 90] width 23 height 20
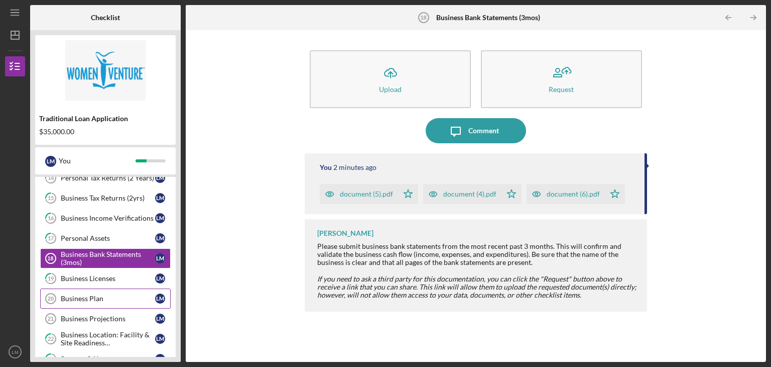
click at [105, 295] on div "Business Plan" at bounding box center [108, 298] width 94 height 8
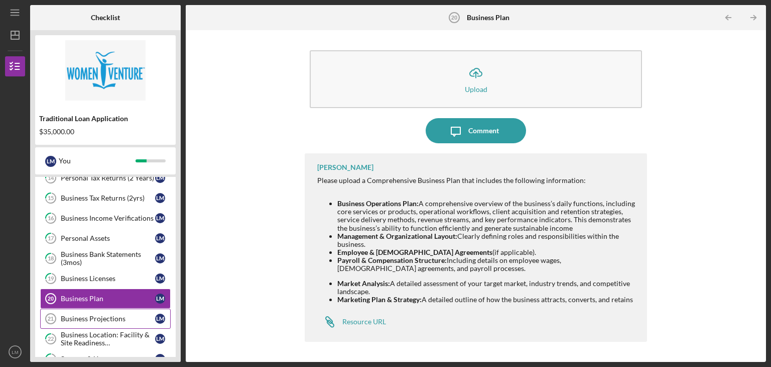
click at [110, 318] on div "Business Projections" at bounding box center [108, 318] width 94 height 8
